Goal: Task Accomplishment & Management: Complete application form

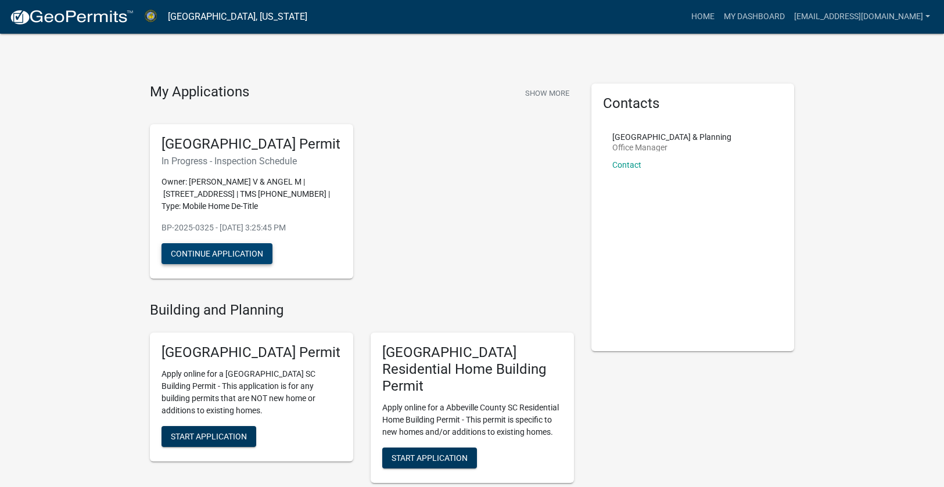
click at [235, 264] on button "Continue Application" at bounding box center [216, 253] width 111 height 21
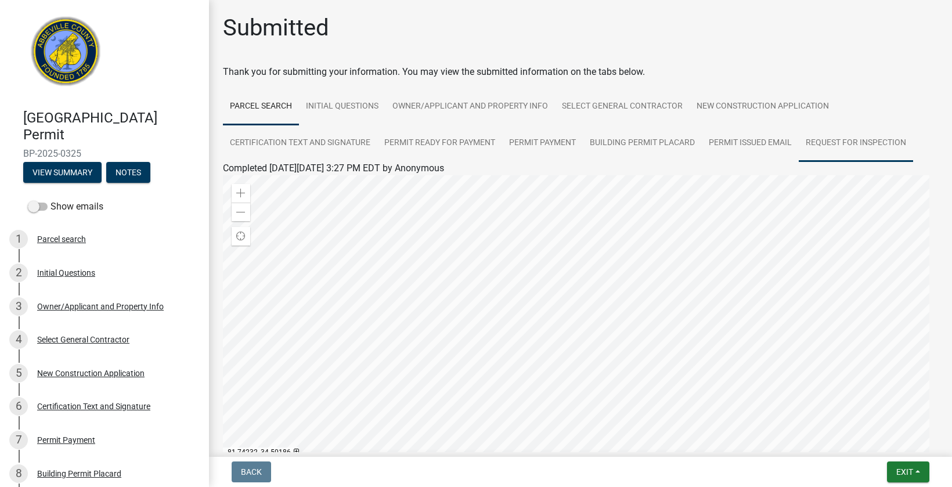
click at [873, 140] on link "Request for Inspection" at bounding box center [856, 143] width 114 height 37
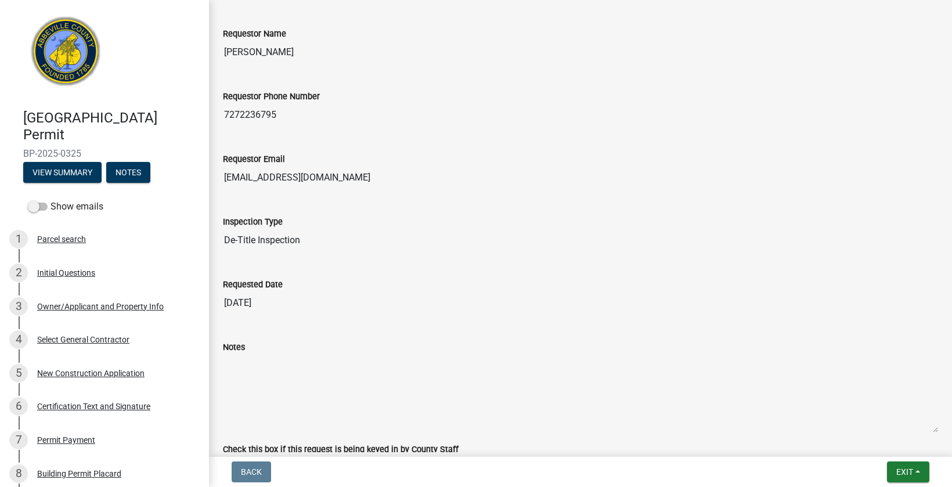
scroll to position [275, 0]
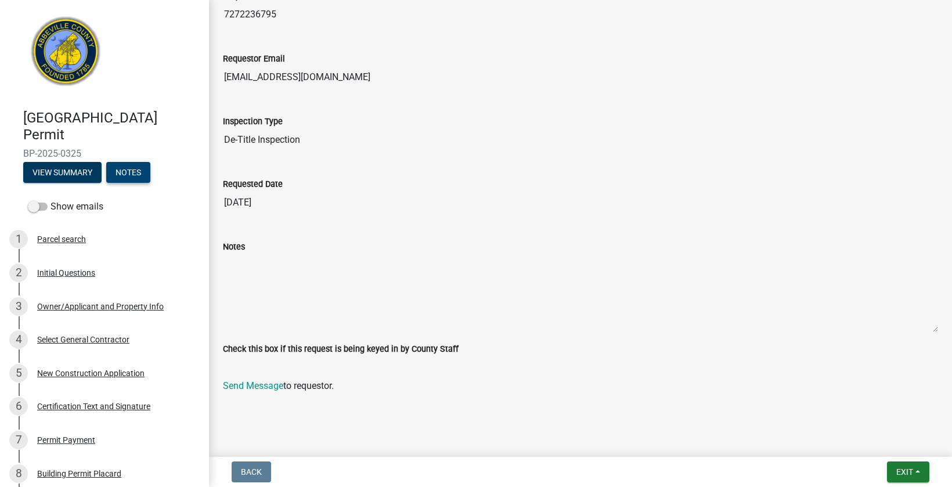
click at [125, 171] on button "Notes" at bounding box center [128, 172] width 44 height 21
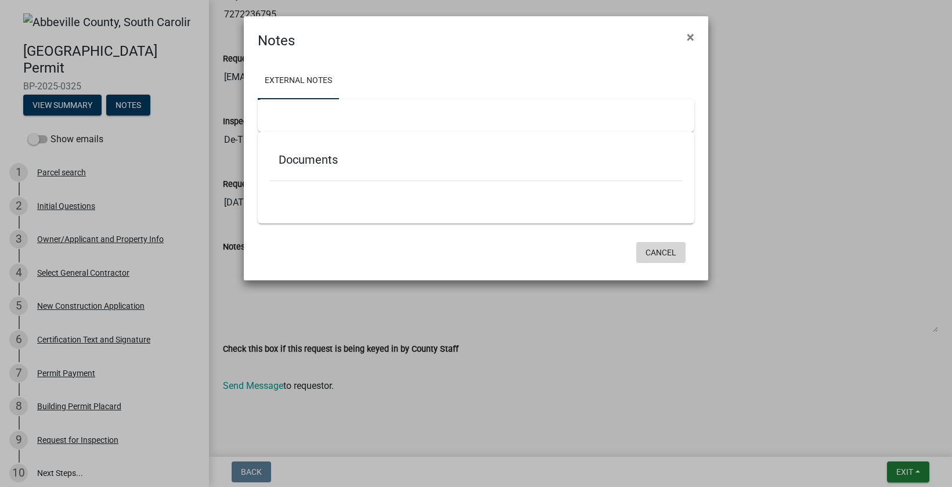
click at [675, 249] on button "Cancel" at bounding box center [661, 252] width 49 height 21
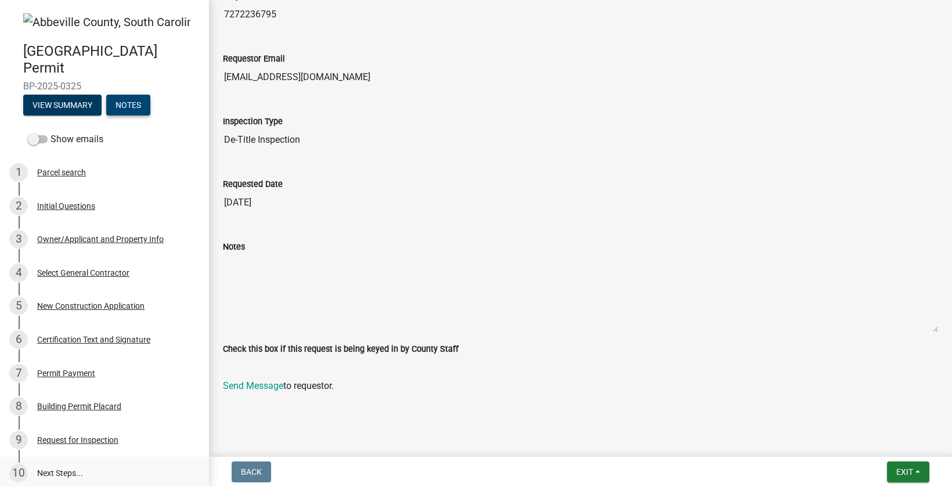
scroll to position [111, 0]
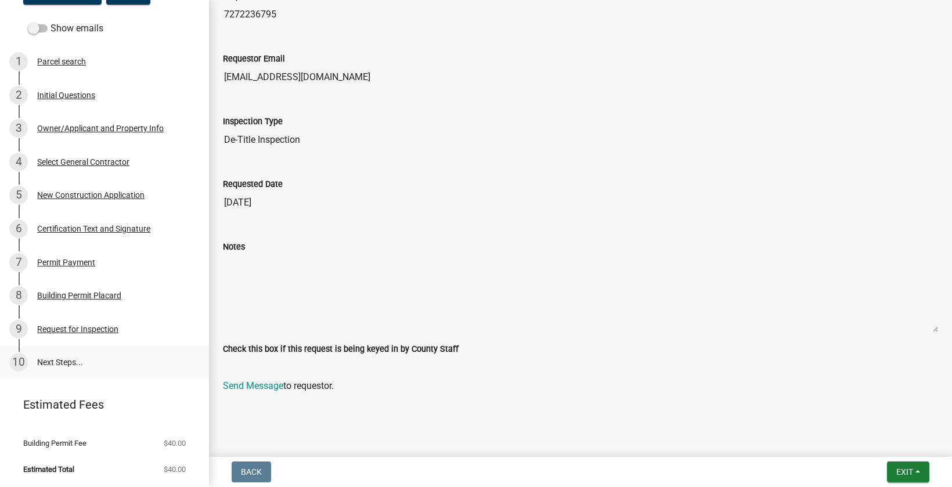
click at [76, 357] on link "10 Next Steps..." at bounding box center [104, 363] width 209 height 34
click at [96, 364] on link "10 Next Steps..." at bounding box center [104, 363] width 209 height 34
click at [91, 332] on div "Request for Inspection" at bounding box center [77, 329] width 81 height 8
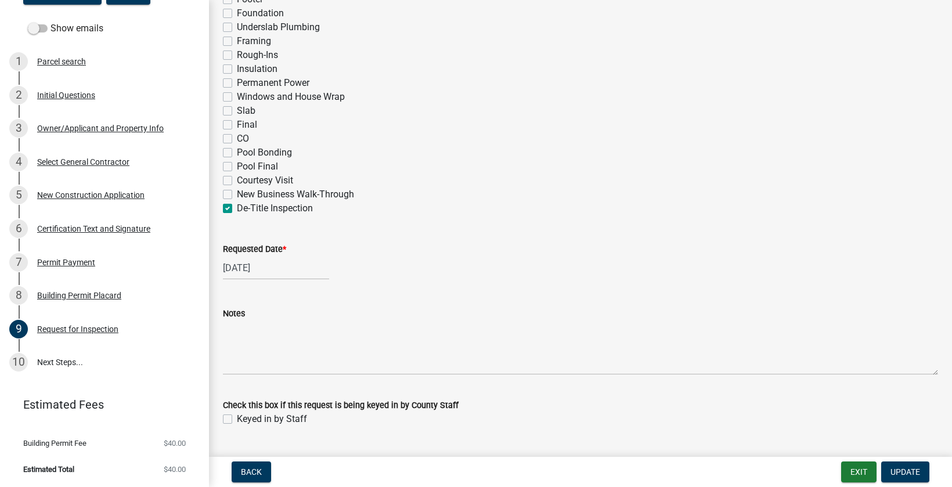
scroll to position [668, 0]
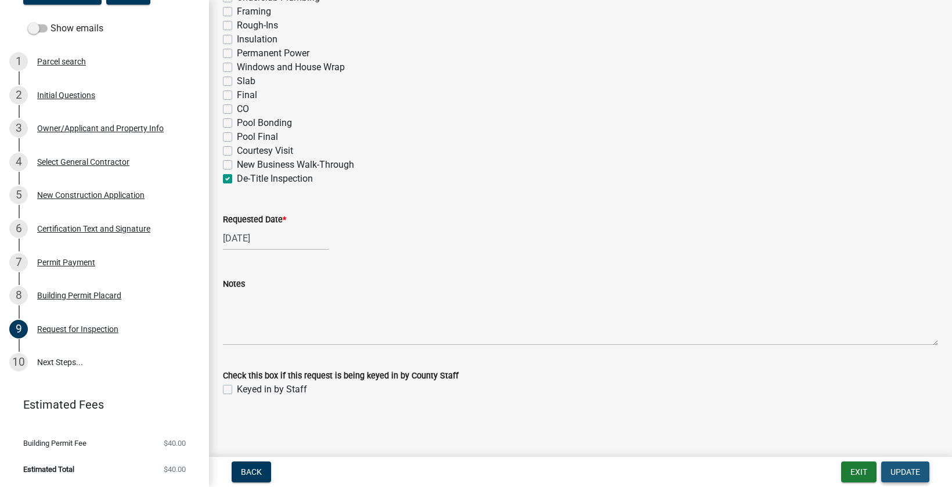
click at [904, 470] on span "Update" at bounding box center [906, 472] width 30 height 9
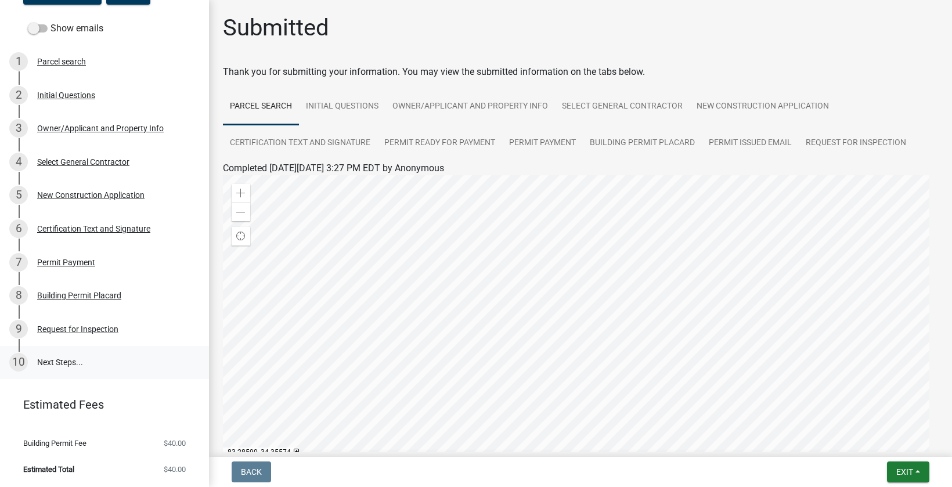
click at [94, 358] on link "10 Next Steps..." at bounding box center [104, 363] width 209 height 34
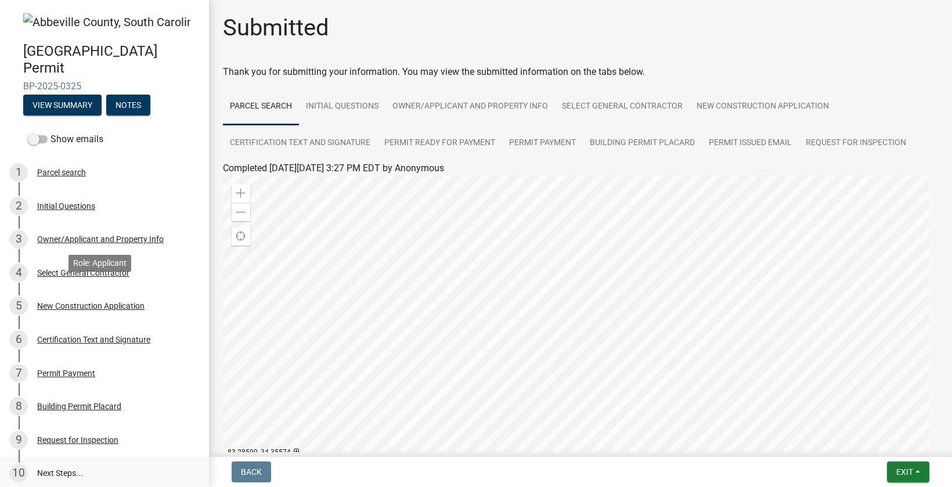
scroll to position [111, 0]
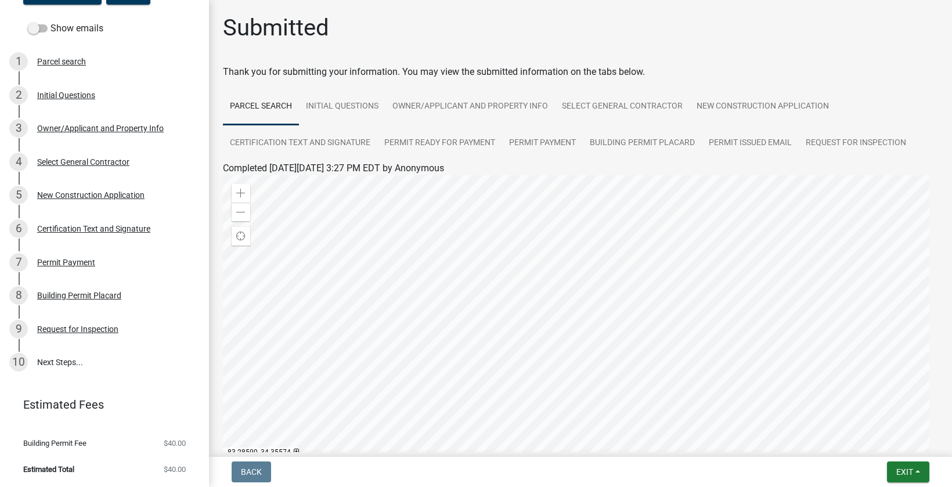
click at [930, 26] on div "Submitted Thank you for submitting your information. You may view the submitted…" at bounding box center [580, 285] width 733 height 542
click at [894, 142] on link "Request for Inspection" at bounding box center [856, 143] width 114 height 37
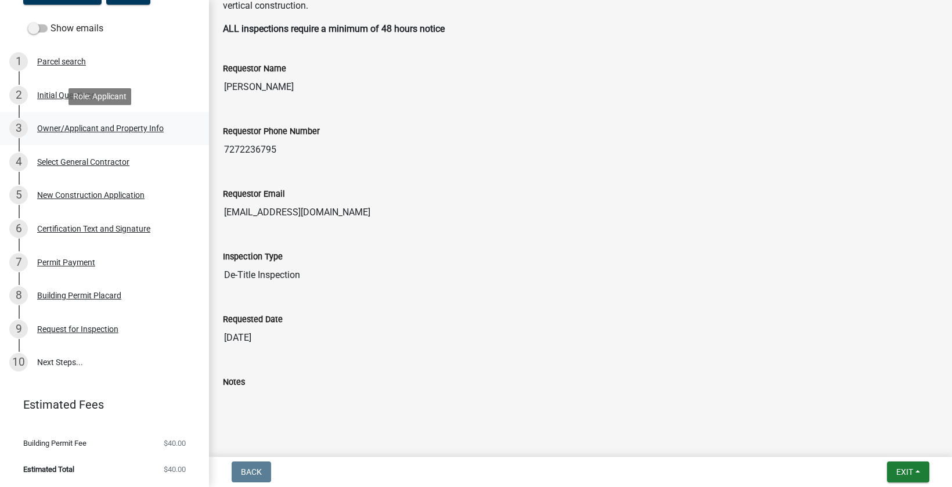
scroll to position [0, 0]
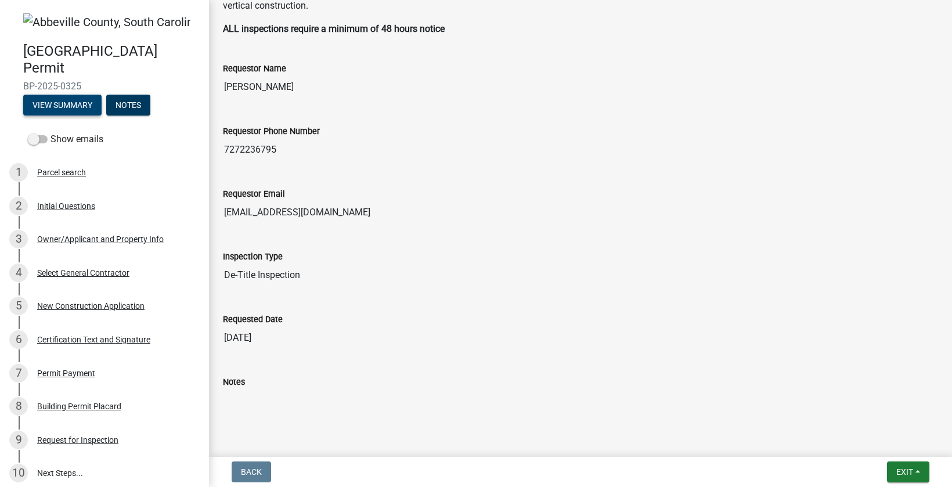
click at [56, 99] on button "View Summary" at bounding box center [62, 105] width 78 height 21
